Goal: Information Seeking & Learning: Learn about a topic

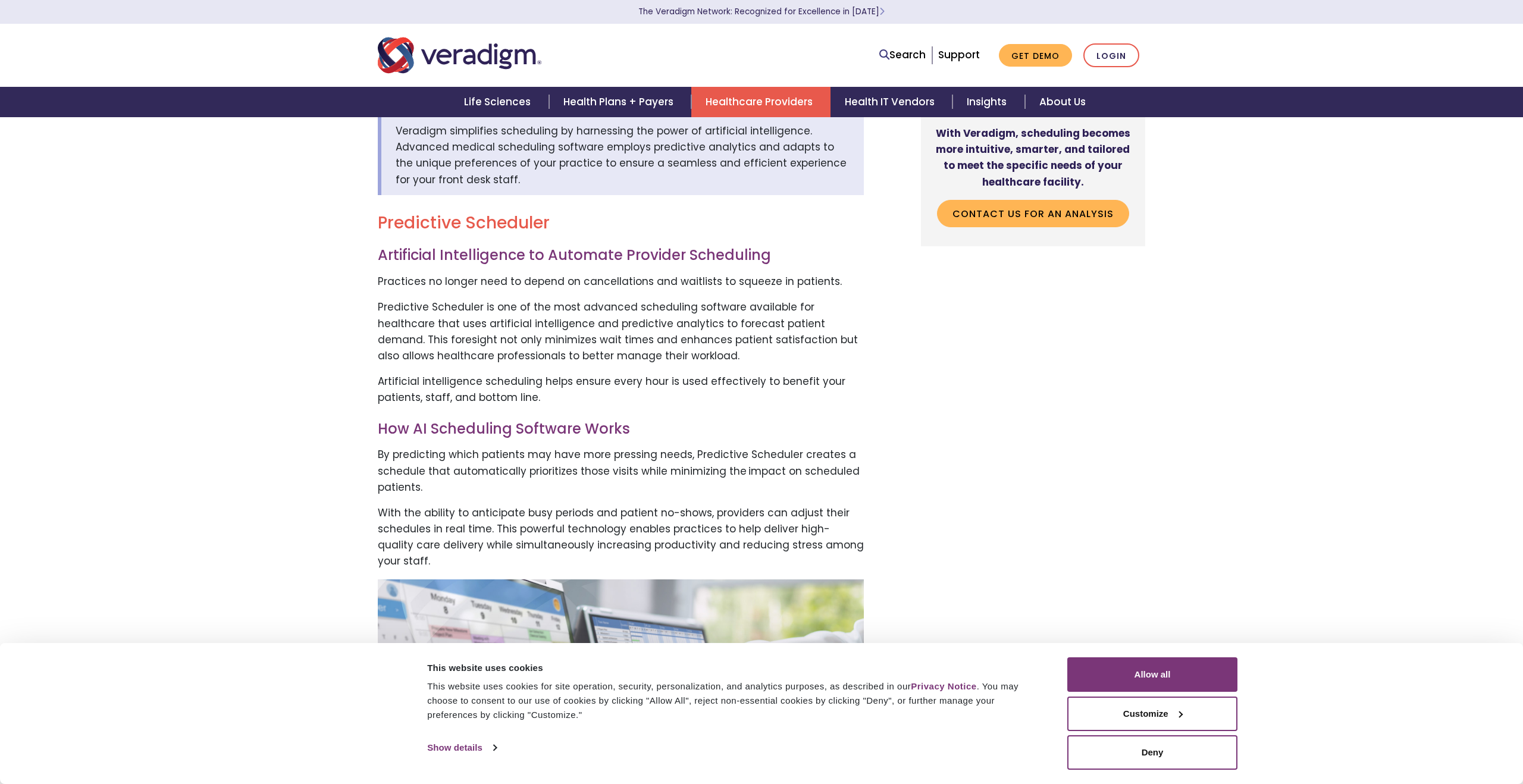
scroll to position [383, 0]
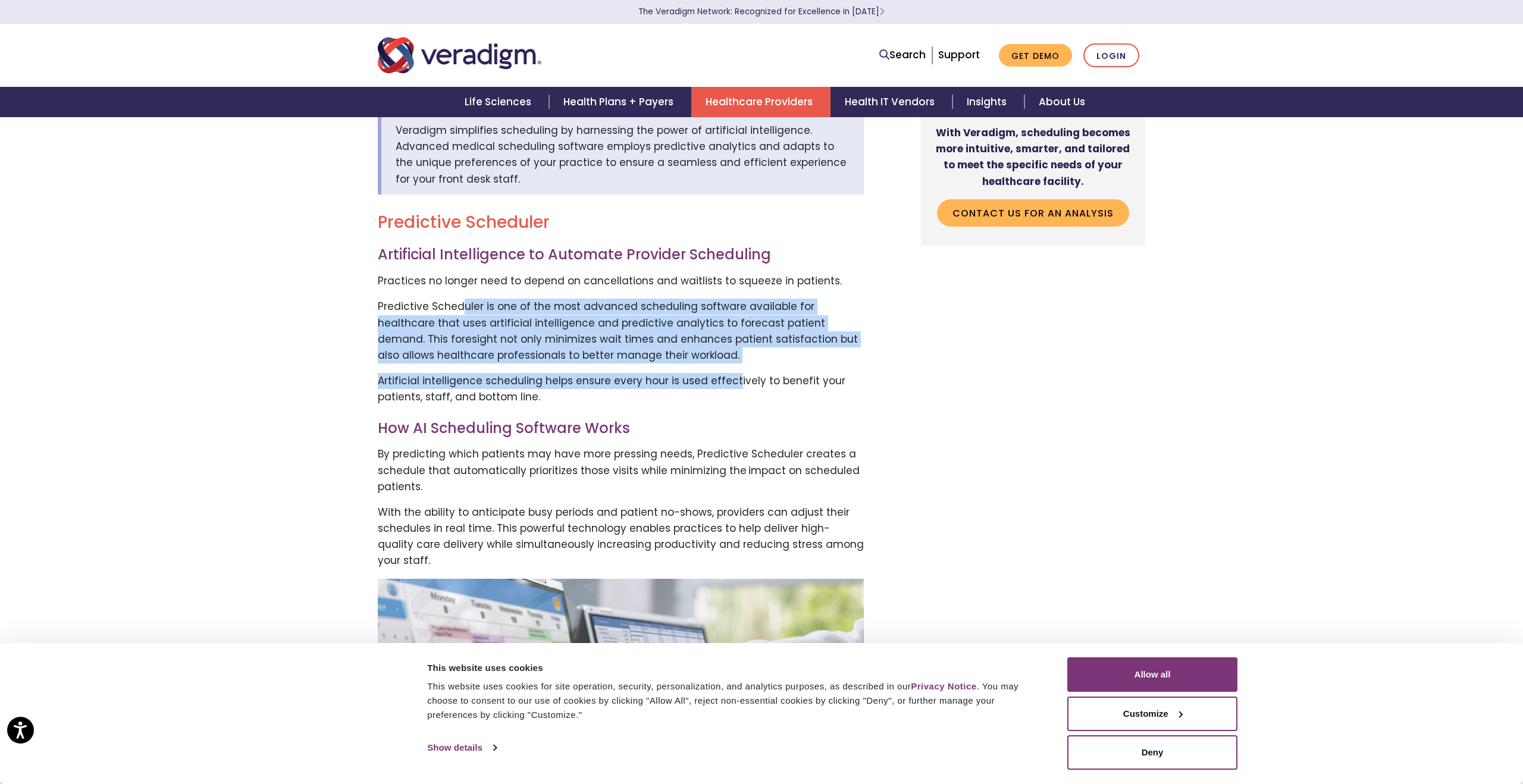
drag, startPoint x: 0, startPoint y: 0, endPoint x: 465, endPoint y: 308, distance: 557.8
click at [465, 308] on p "Predictive Scheduler is one of the most advanced scheduling software available …" at bounding box center [621, 331] width 486 height 65
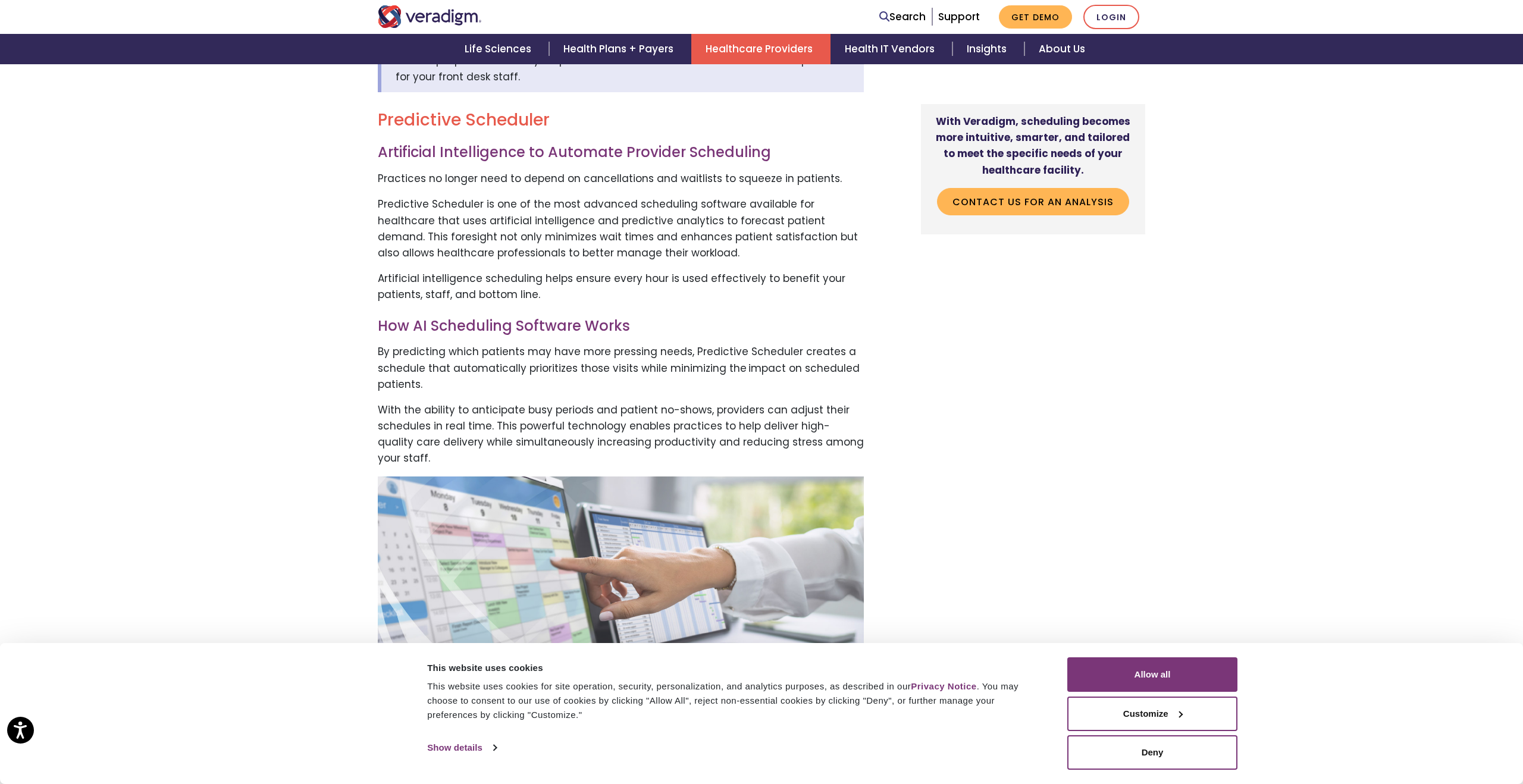
scroll to position [510, 0]
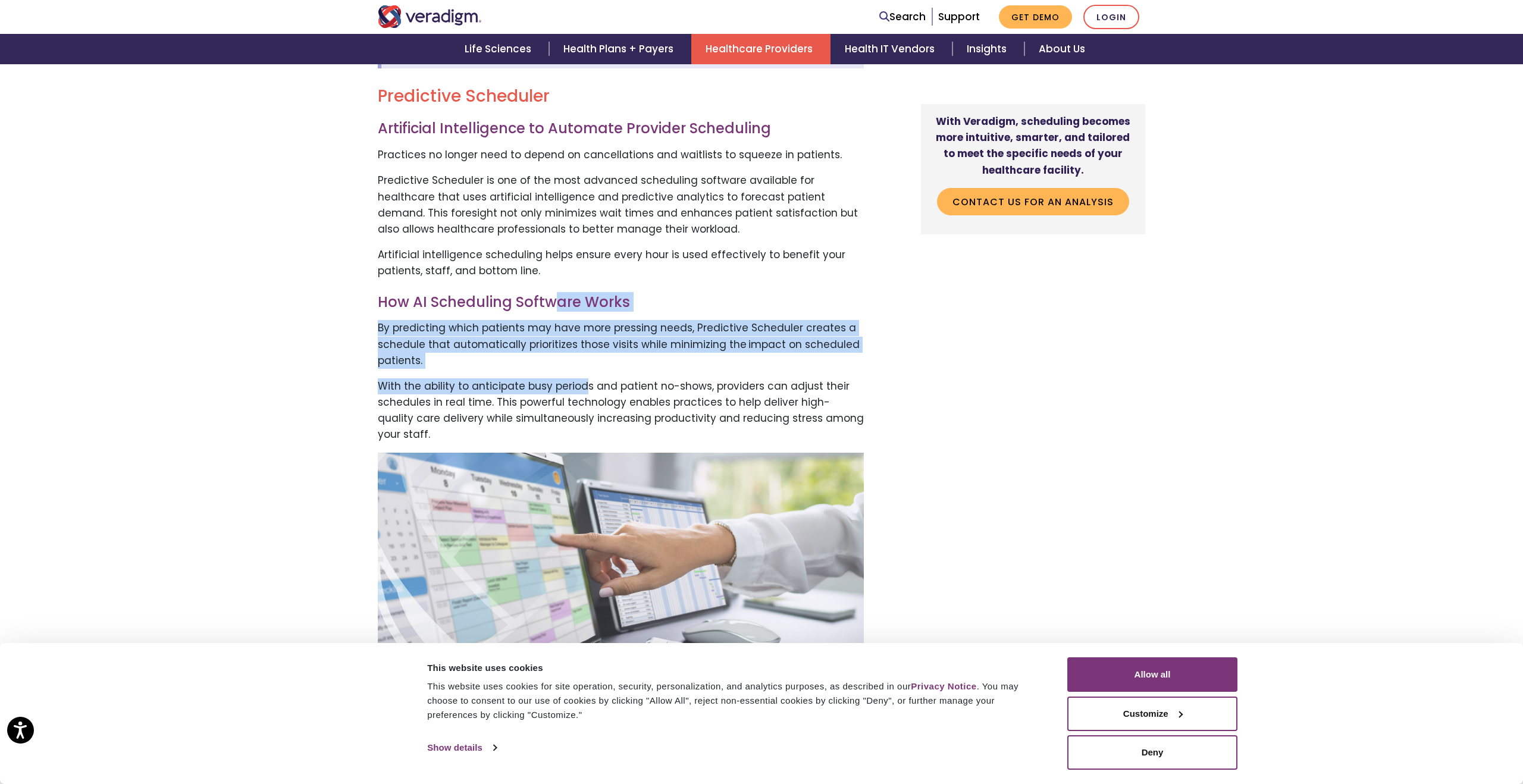
drag, startPoint x: 584, startPoint y: 384, endPoint x: 557, endPoint y: 308, distance: 80.7
click at [557, 308] on h3 "How AI Scheduling Software Works" at bounding box center [621, 302] width 486 height 17
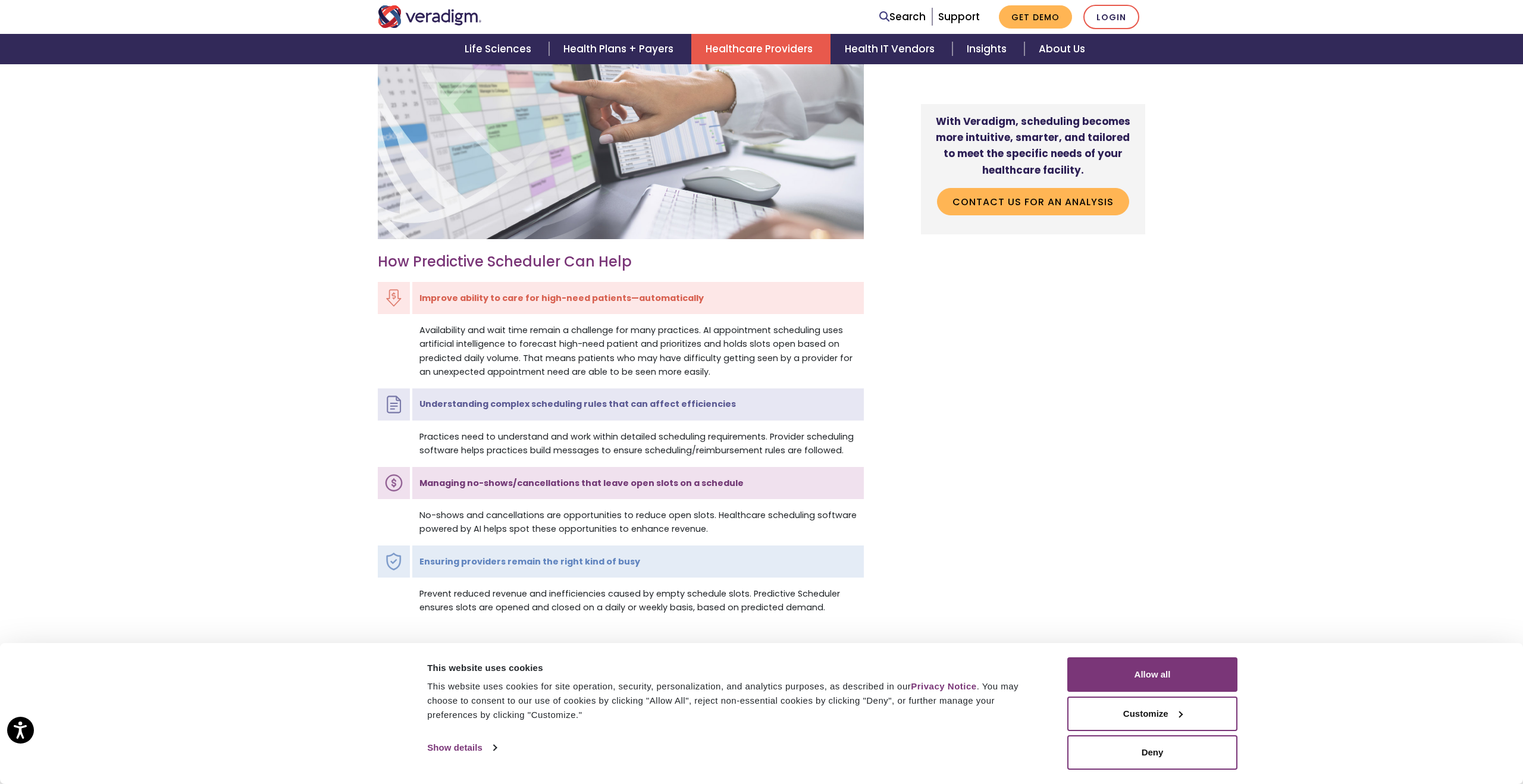
scroll to position [965, 0]
drag, startPoint x: 579, startPoint y: 326, endPoint x: 593, endPoint y: 343, distance: 22.0
click at [593, 343] on td "Availability and wait time remain a challenge for many practices. AI appointmen…" at bounding box center [637, 349] width 453 height 72
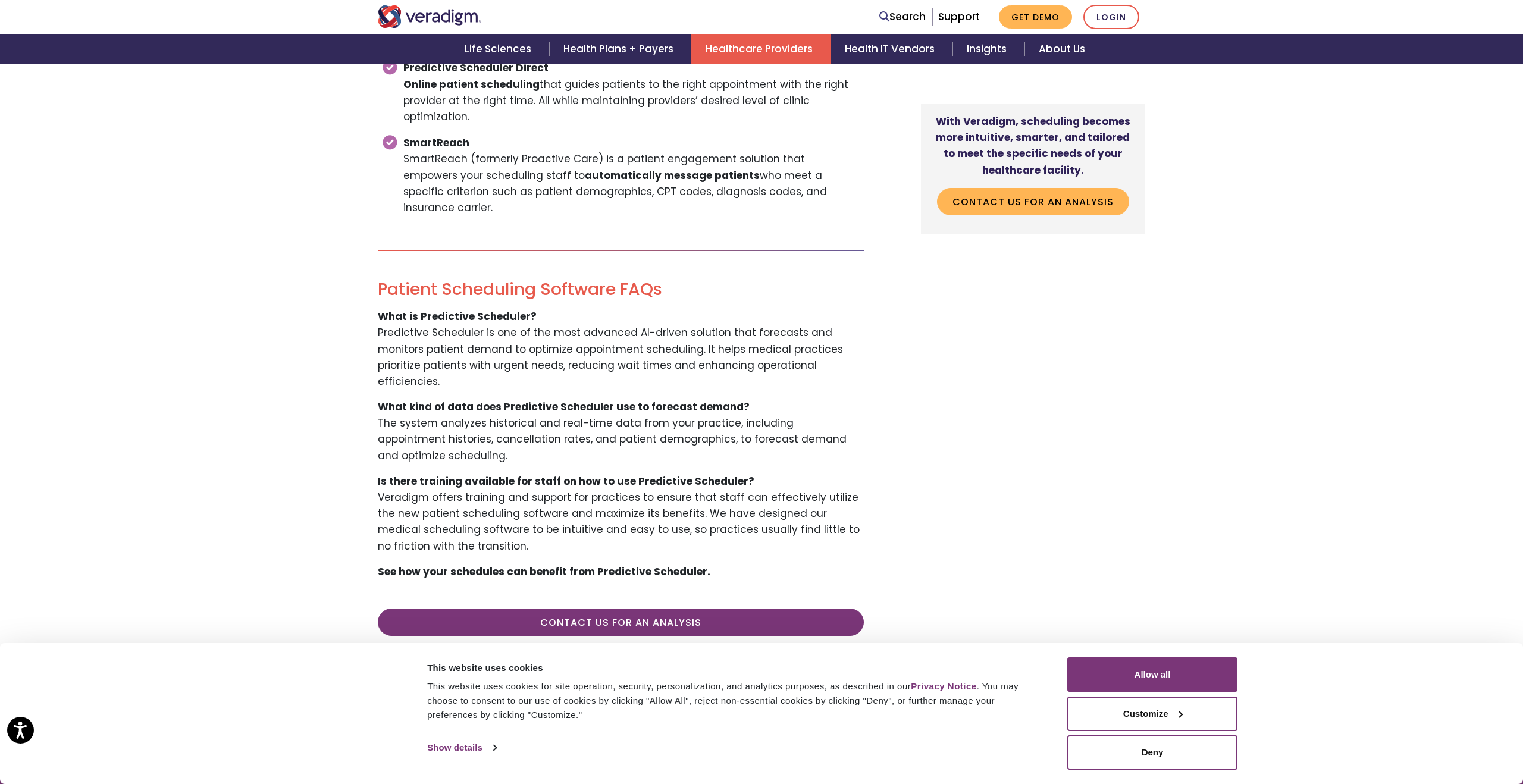
scroll to position [2318, 0]
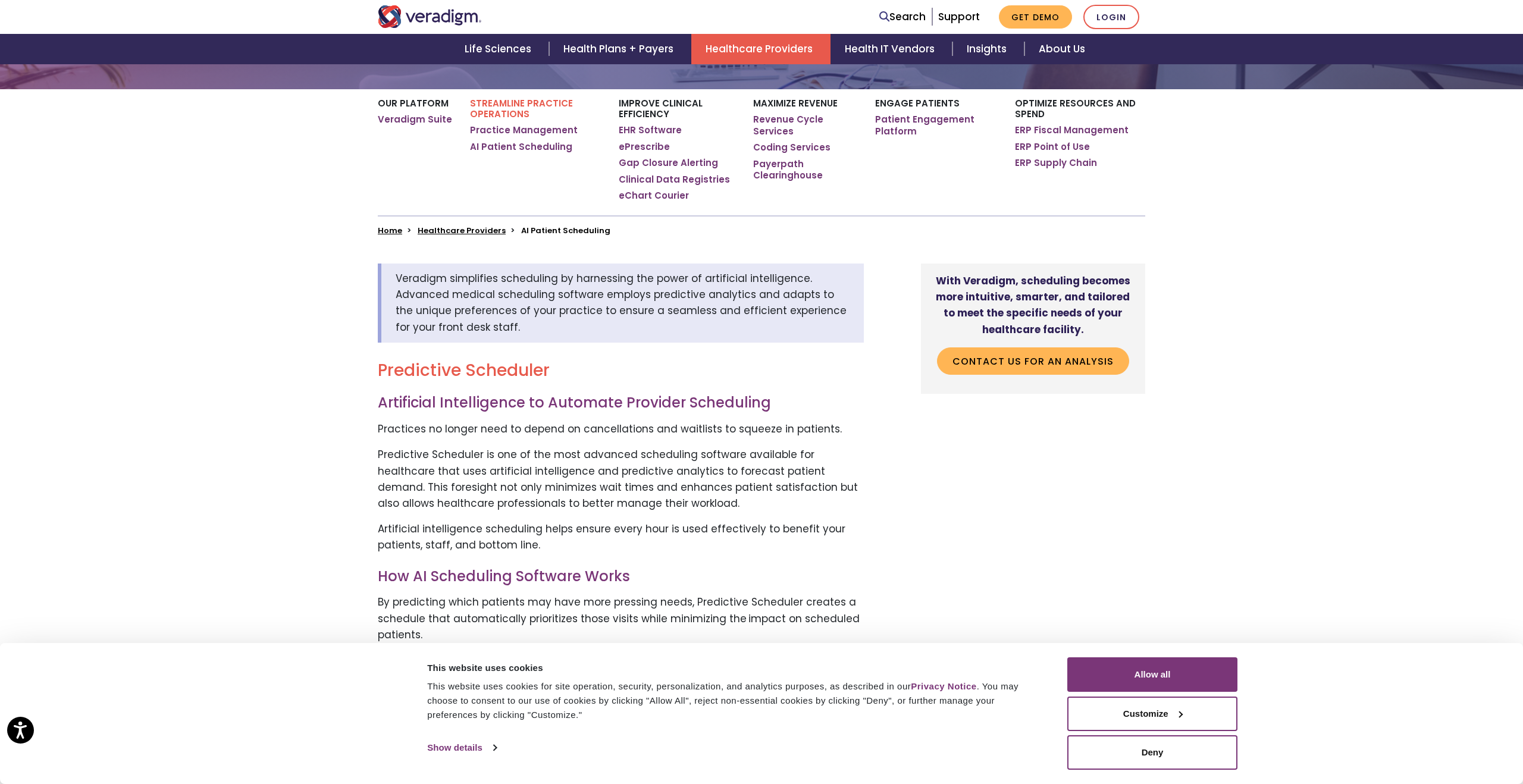
scroll to position [132, 0]
